Goal: Task Accomplishment & Management: Manage account settings

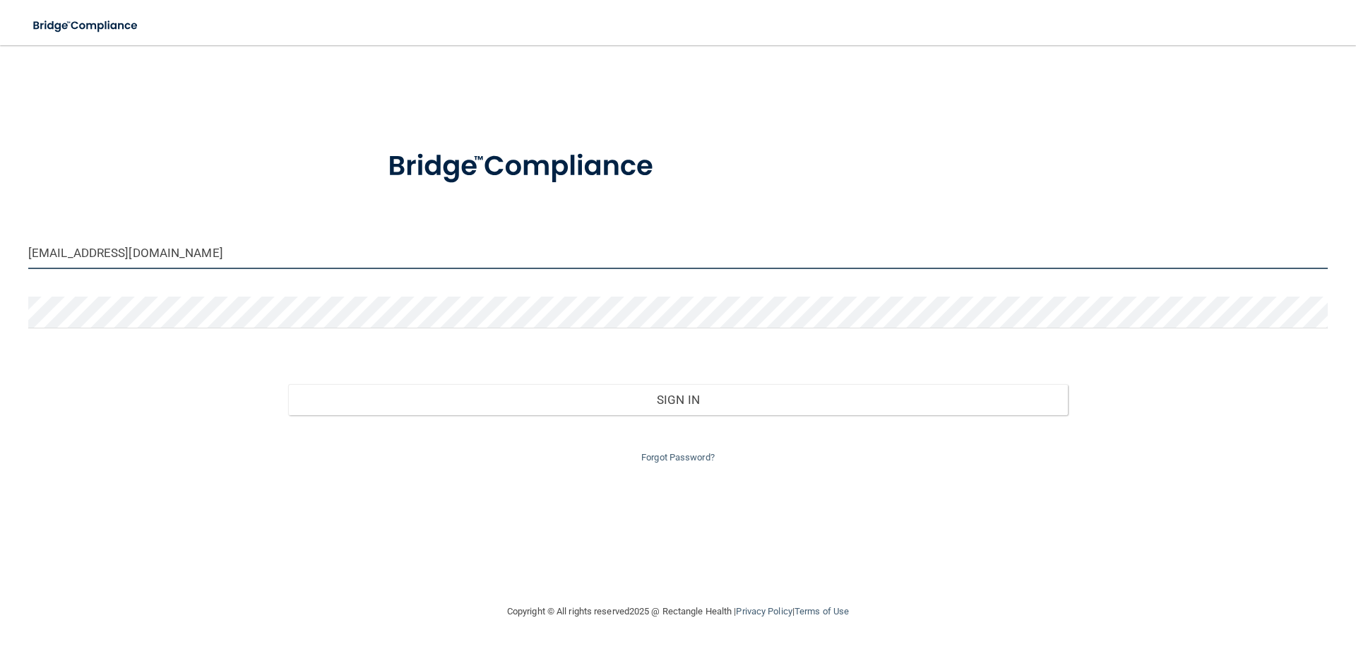
click at [239, 250] on input "[EMAIL_ADDRESS][DOMAIN_NAME]" at bounding box center [678, 253] width 1300 height 32
drag, startPoint x: 234, startPoint y: 250, endPoint x: 0, endPoint y: 249, distance: 233.8
click at [0, 249] on main "[EMAIL_ADDRESS][DOMAIN_NAME] Invalid email/password. You don't have permission …" at bounding box center [678, 347] width 1356 height 604
type input "[PERSON_NAME][EMAIL_ADDRESS][PERSON_NAME][DOMAIN_NAME]"
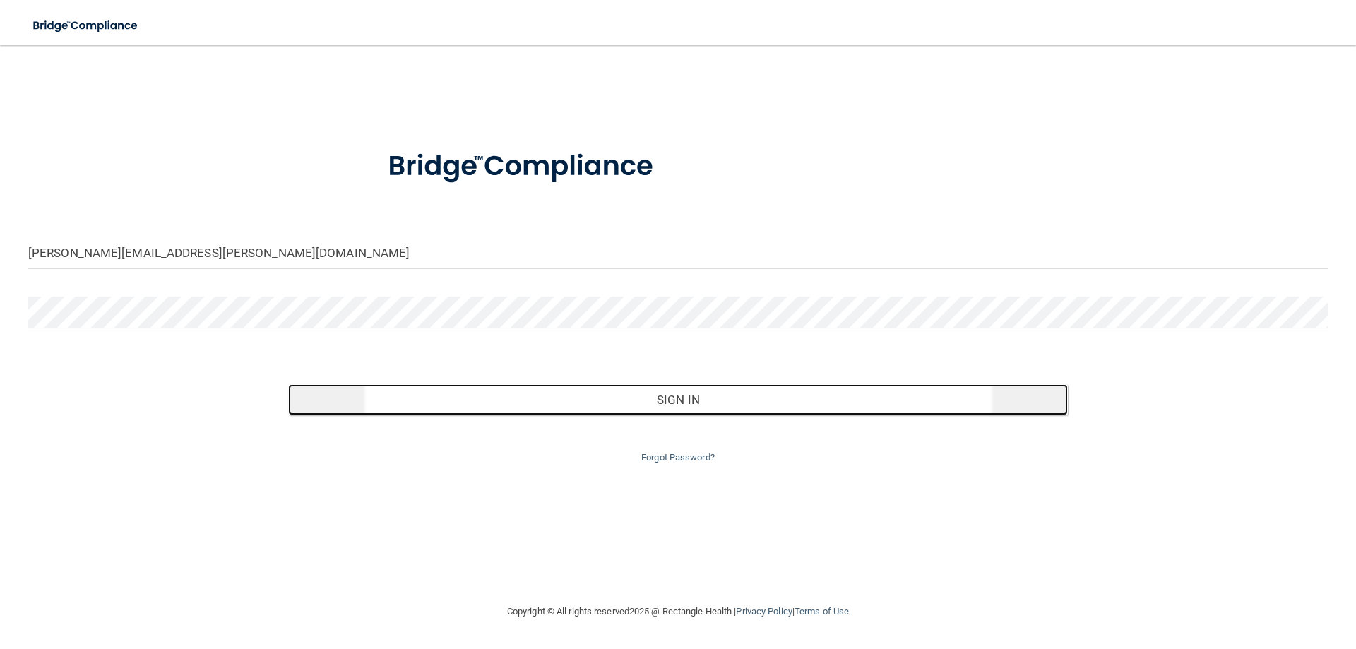
click at [669, 404] on button "Sign In" at bounding box center [678, 399] width 780 height 31
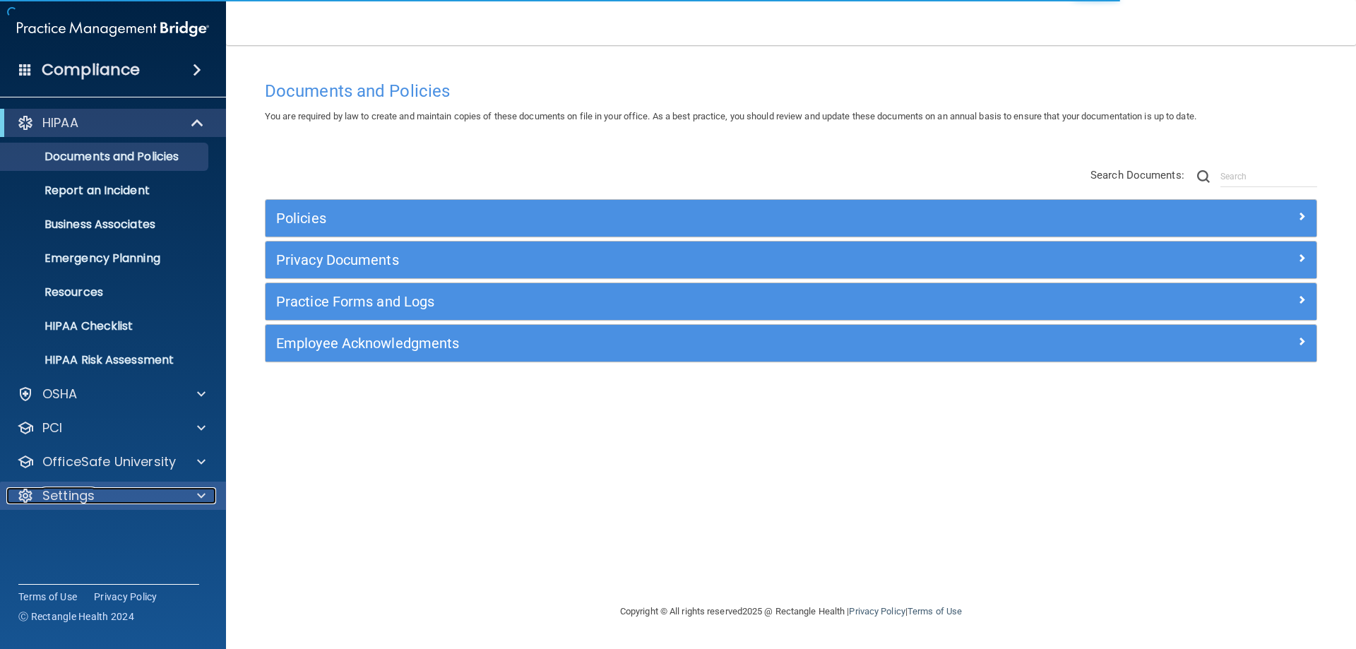
click at [155, 494] on div "Settings" at bounding box center [93, 495] width 175 height 17
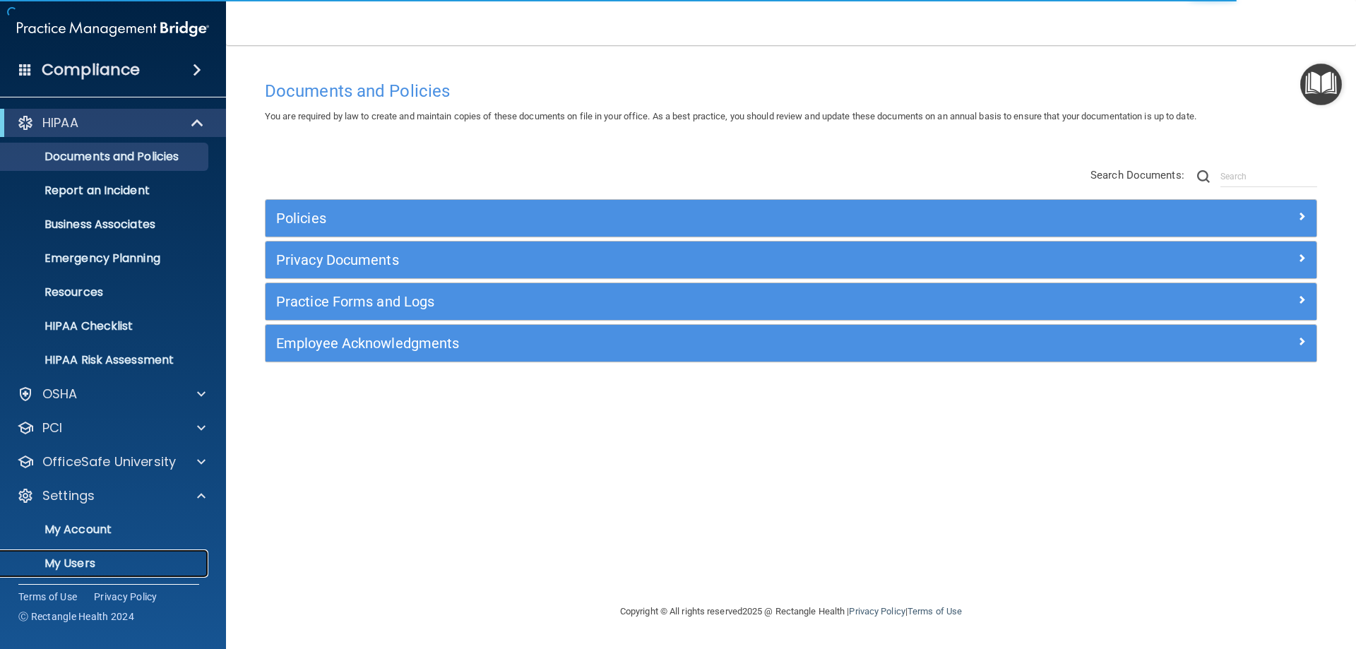
click at [89, 563] on p "My Users" at bounding box center [105, 564] width 193 height 14
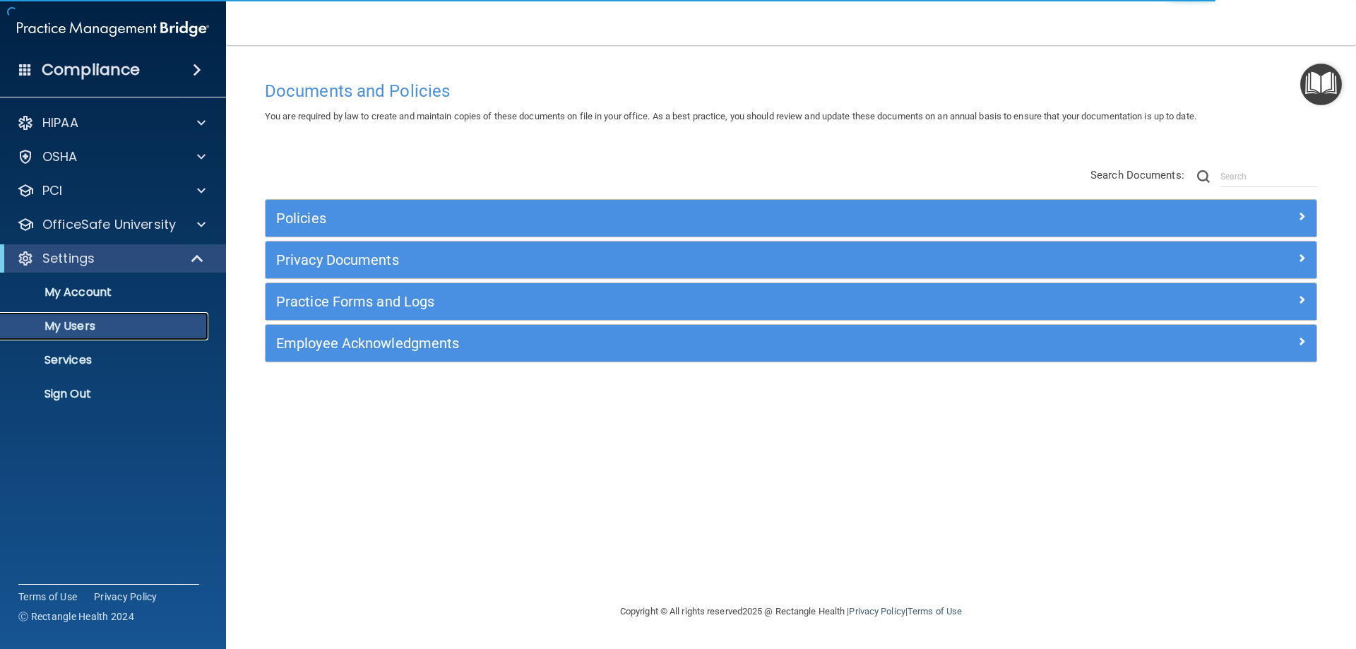
select select "20"
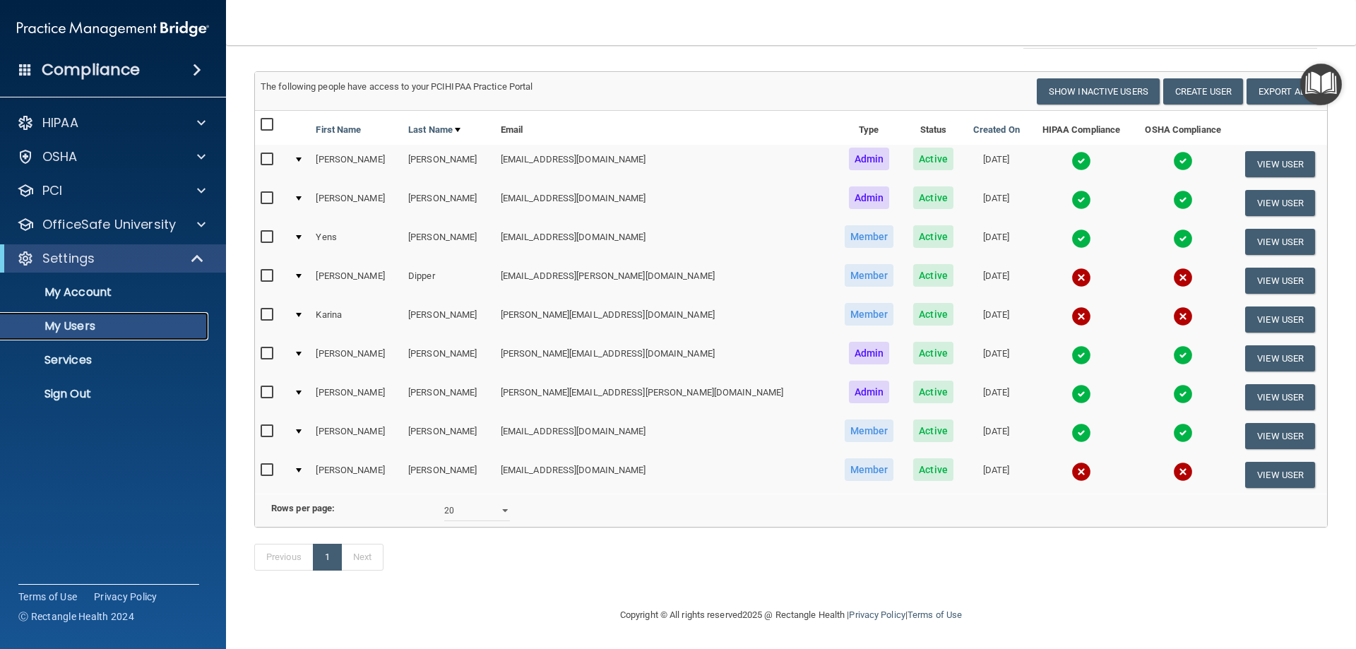
scroll to position [93, 0]
click at [206, 255] on div at bounding box center [198, 258] width 35 height 17
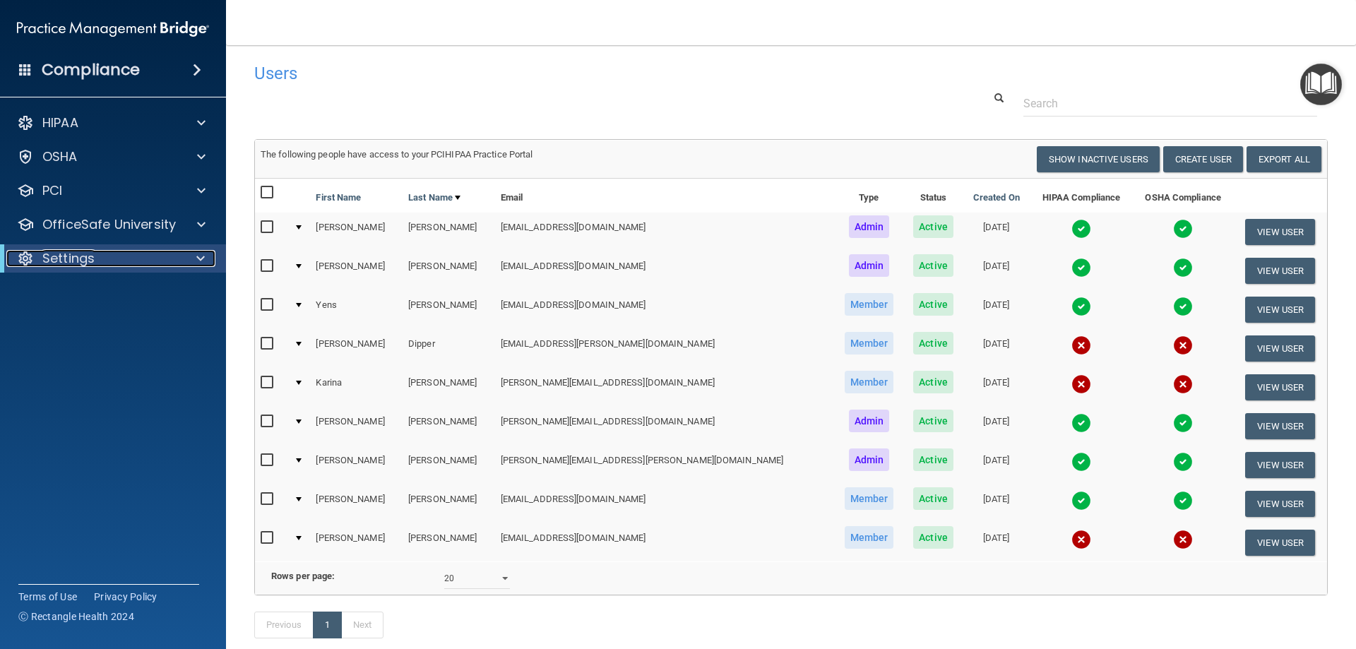
scroll to position [0, 0]
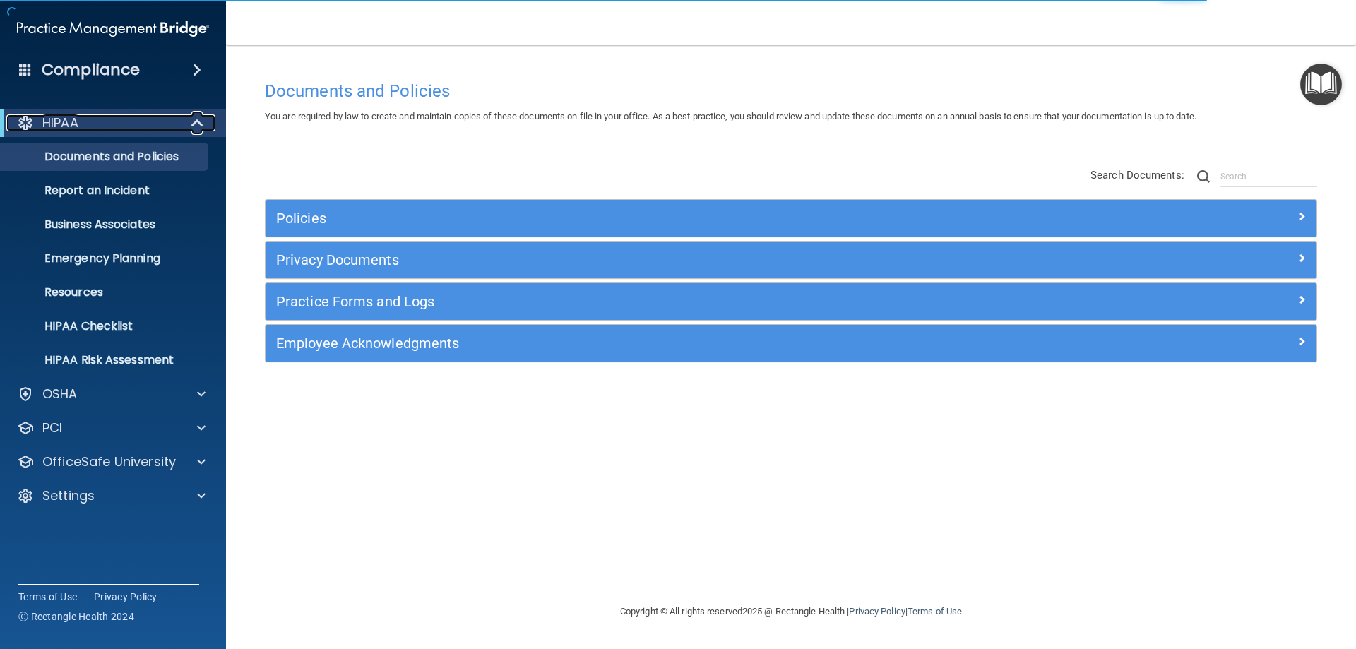
click at [195, 119] on span at bounding box center [199, 122] width 12 height 17
